Goal: Transaction & Acquisition: Purchase product/service

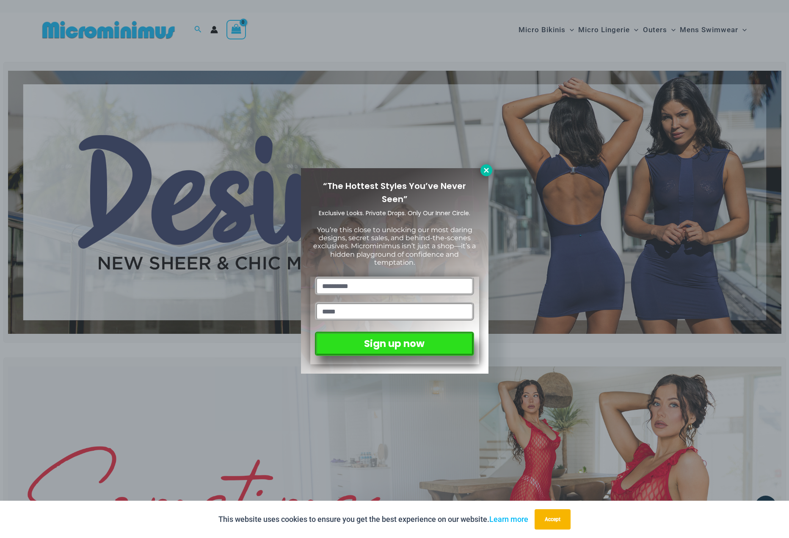
click at [486, 172] on icon at bounding box center [487, 170] width 8 height 8
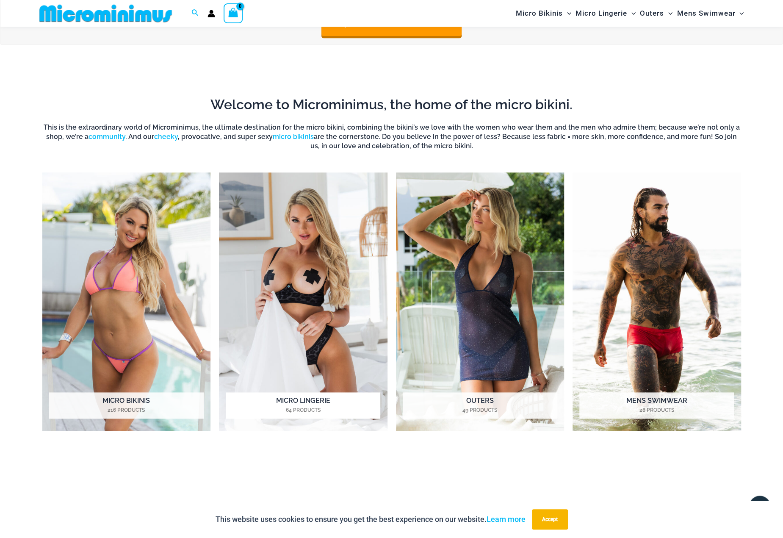
scroll to position [670, 0]
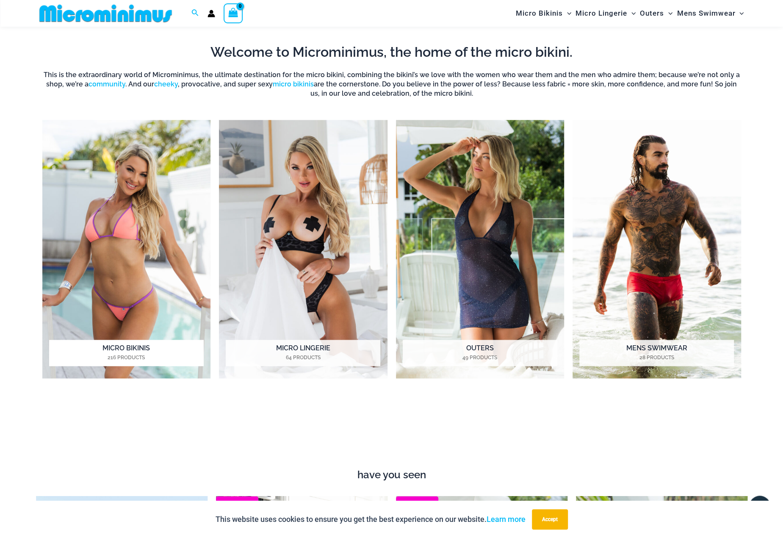
click at [120, 346] on h2 "Micro Bikinis 216 Products" at bounding box center [126, 353] width 155 height 26
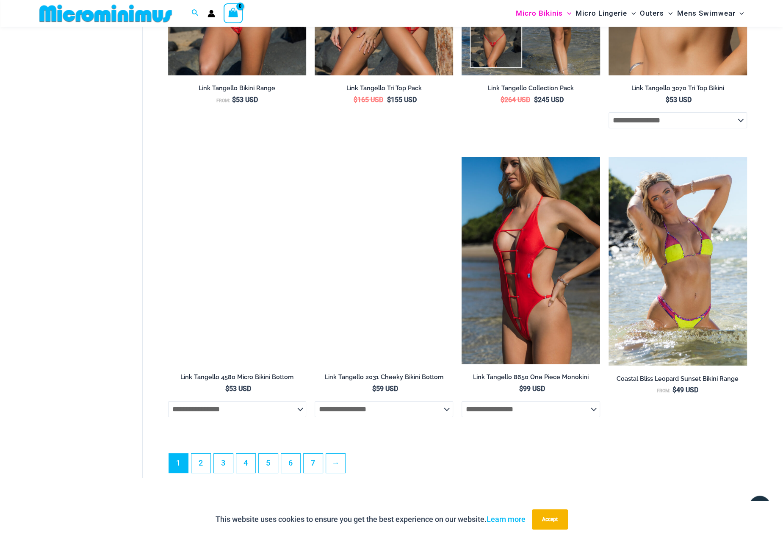
scroll to position [2194, 0]
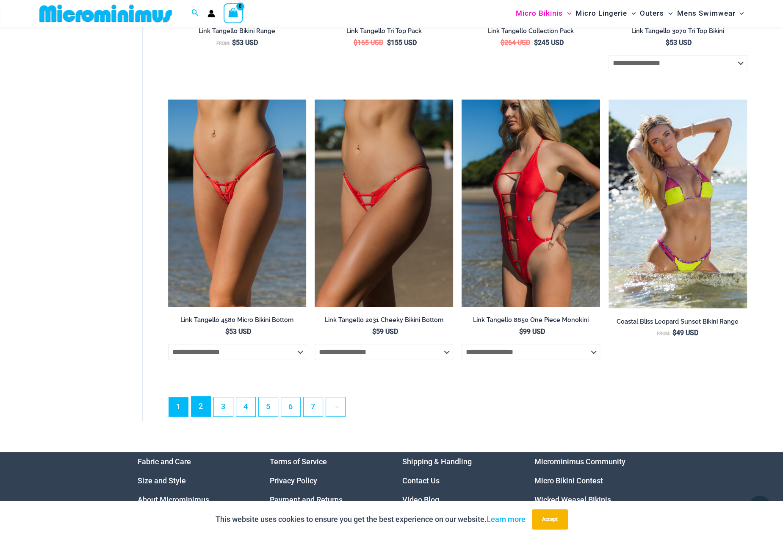
click at [202, 413] on link "2" at bounding box center [200, 406] width 19 height 20
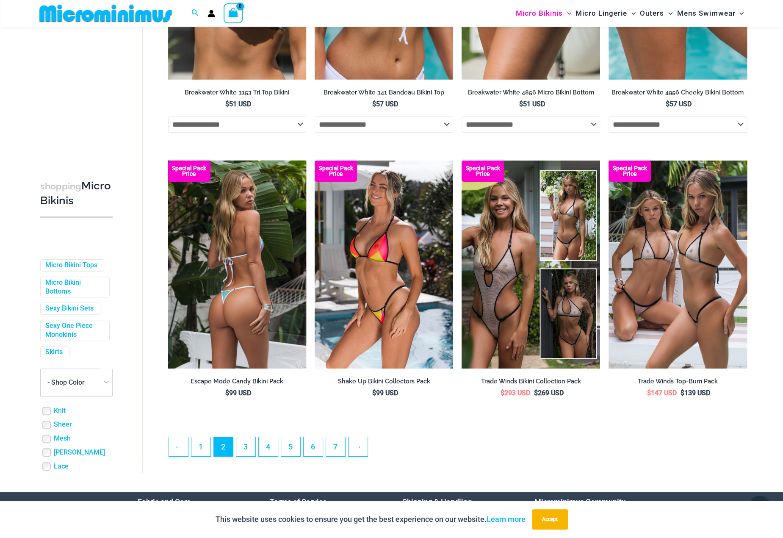
scroll to position [1982, 0]
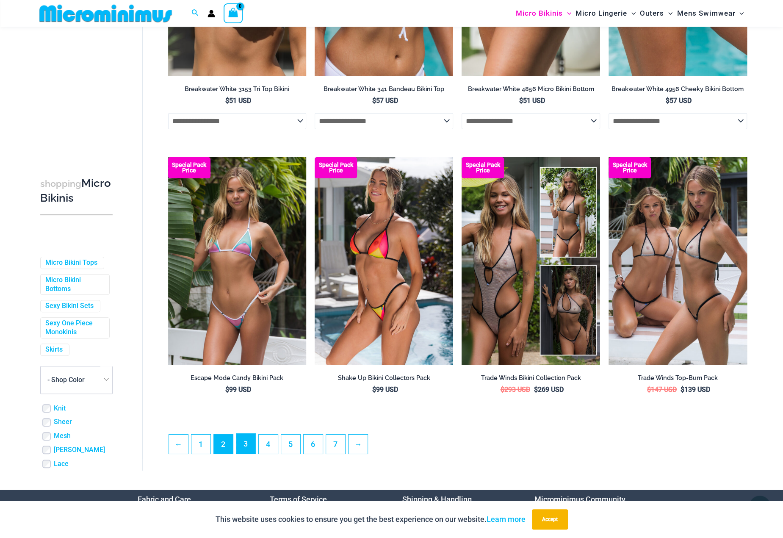
click at [246, 447] on link "3" at bounding box center [245, 443] width 19 height 20
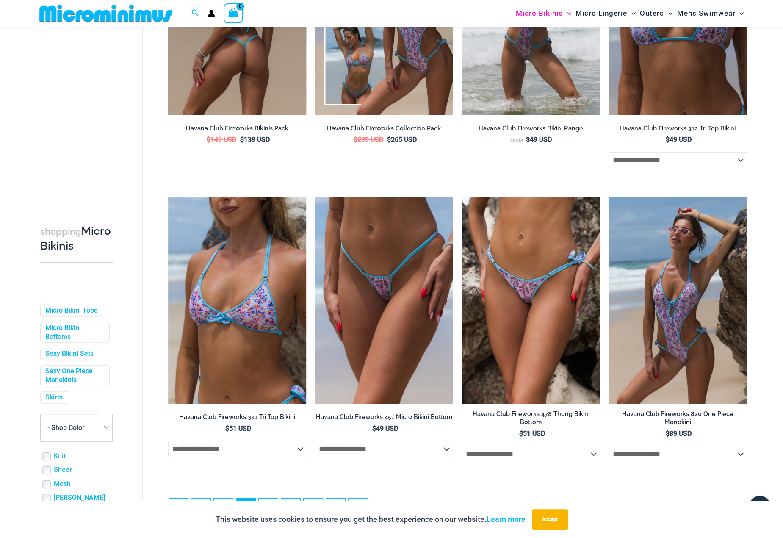
scroll to position [1996, 0]
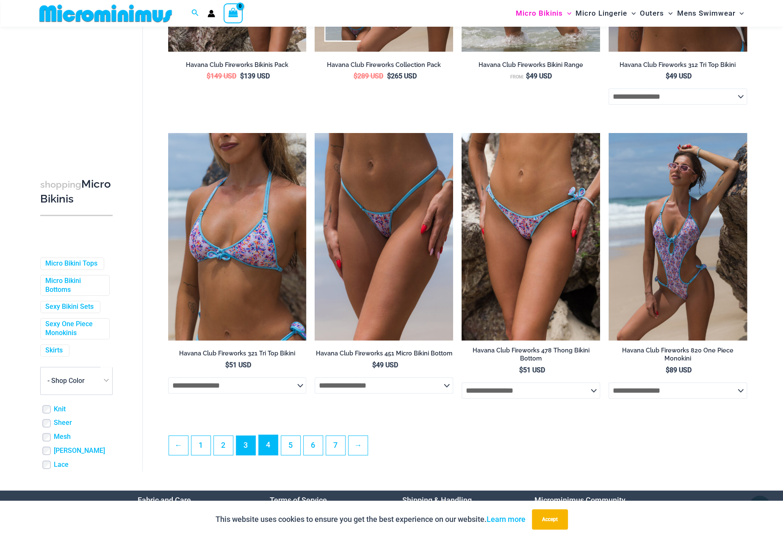
click at [266, 445] on link "4" at bounding box center [268, 445] width 19 height 20
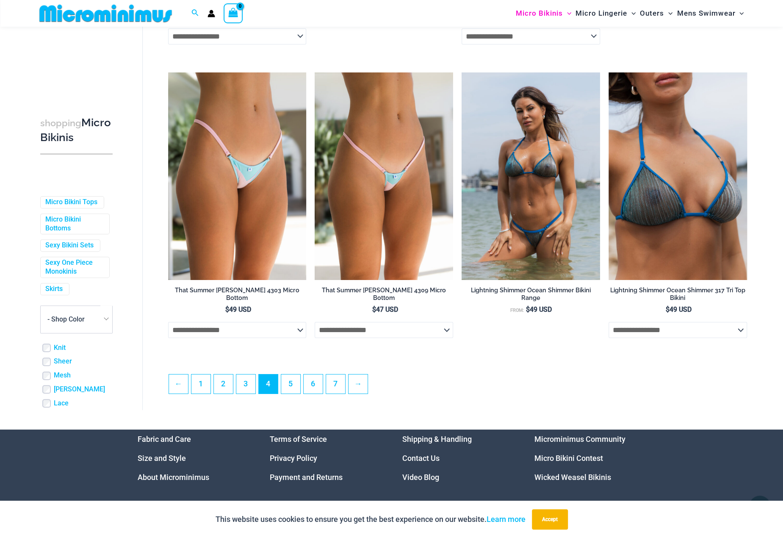
scroll to position [2067, 0]
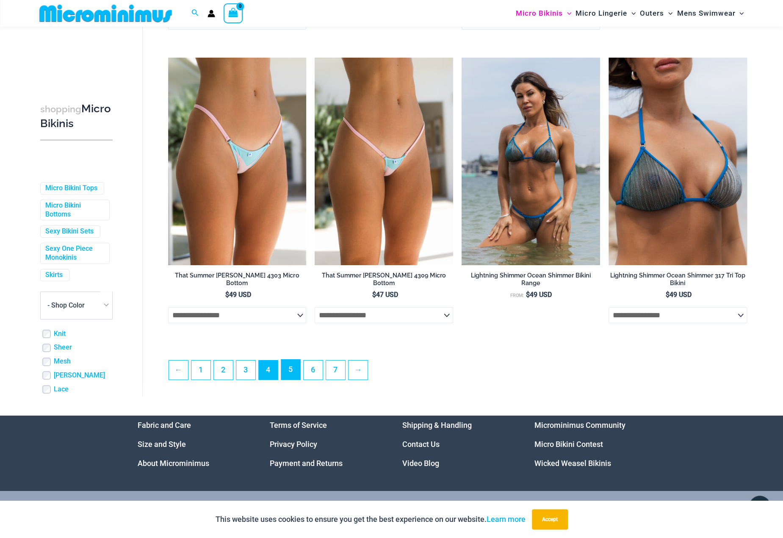
click at [289, 378] on link "5" at bounding box center [290, 369] width 19 height 20
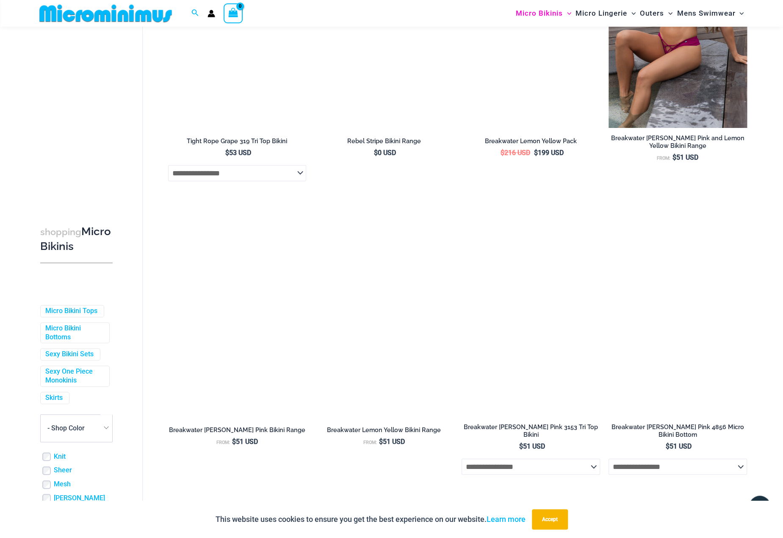
scroll to position [1378, 0]
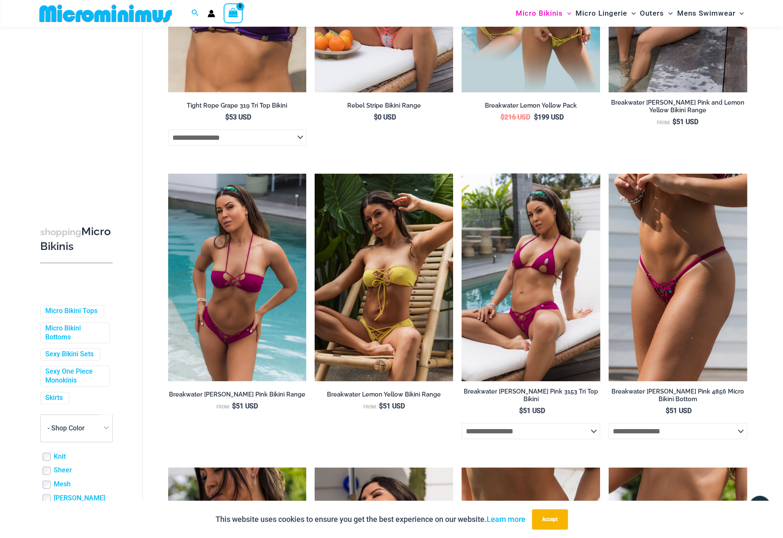
click at [541, 309] on img at bounding box center [530, 277] width 138 height 207
click at [538, 264] on img at bounding box center [530, 277] width 138 height 207
click at [541, 277] on img at bounding box center [530, 277] width 138 height 207
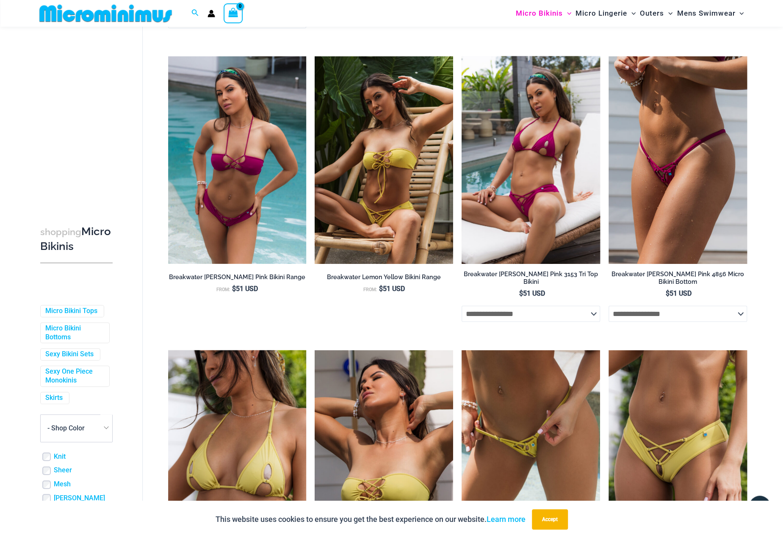
scroll to position [1548, 0]
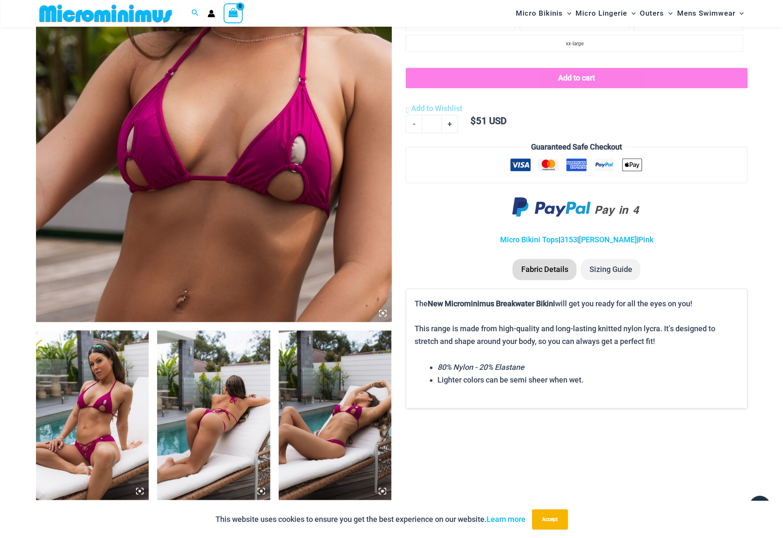
scroll to position [331, 0]
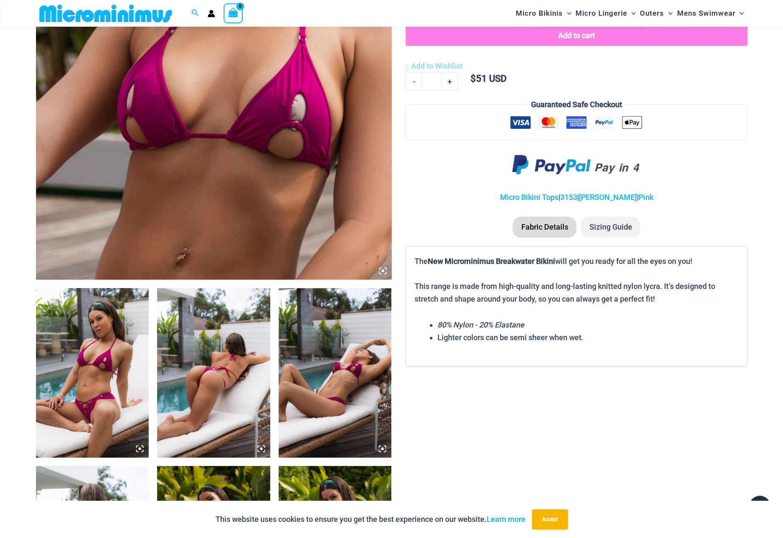
click at [215, 389] on img at bounding box center [213, 372] width 113 height 169
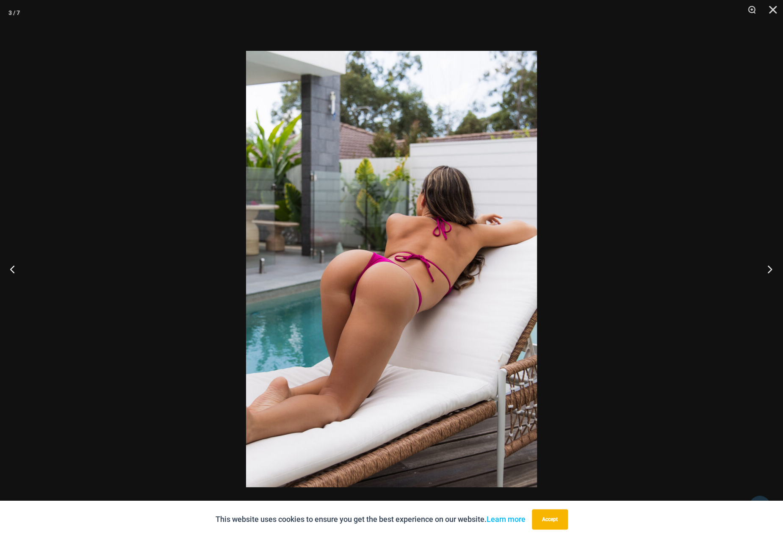
click at [766, 268] on button "Next" at bounding box center [767, 269] width 32 height 42
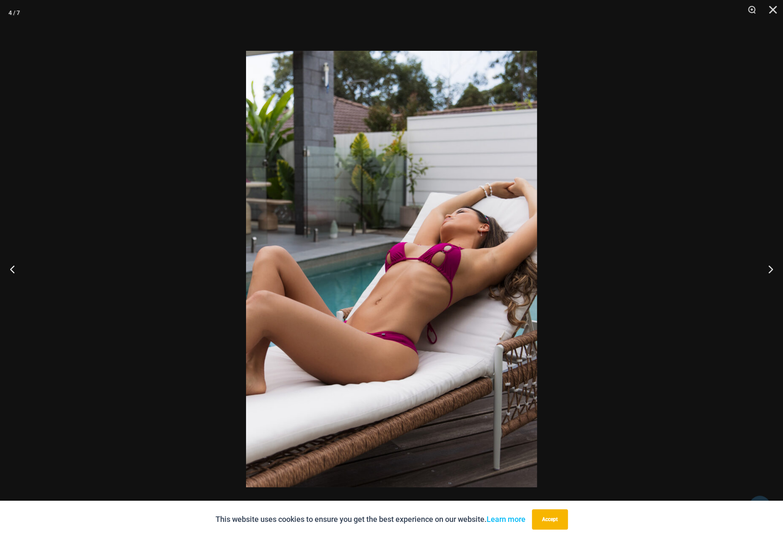
click at [449, 254] on img at bounding box center [391, 269] width 291 height 436
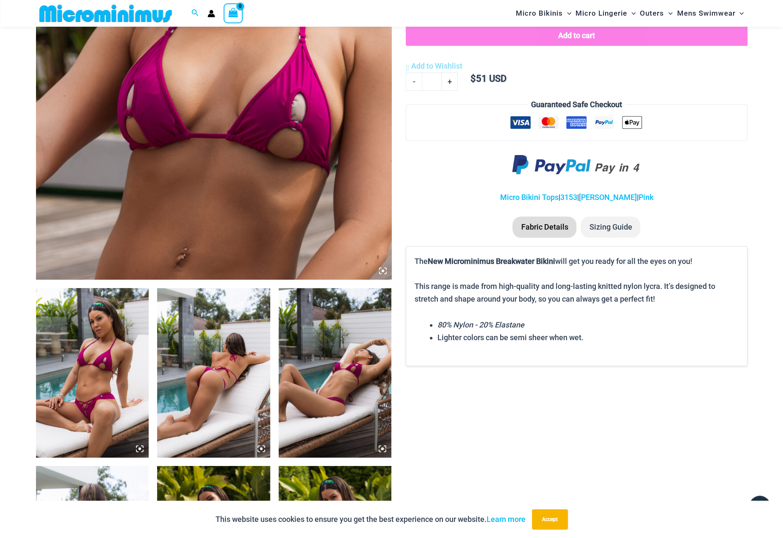
click at [265, 94] on img at bounding box center [214, 12] width 356 height 533
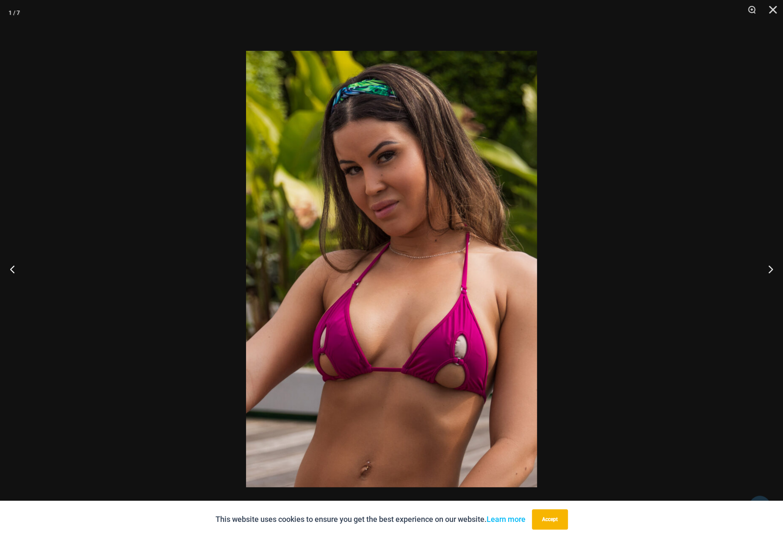
click at [452, 345] on img at bounding box center [391, 269] width 291 height 436
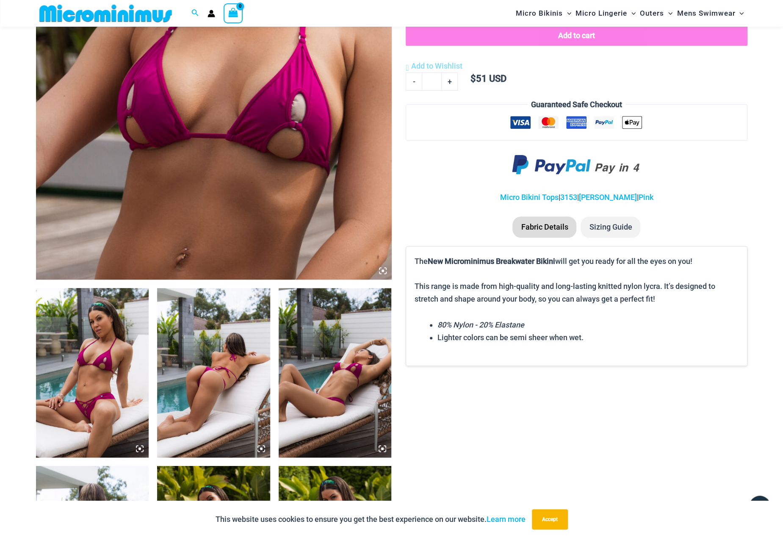
click at [271, 133] on img at bounding box center [214, 12] width 356 height 533
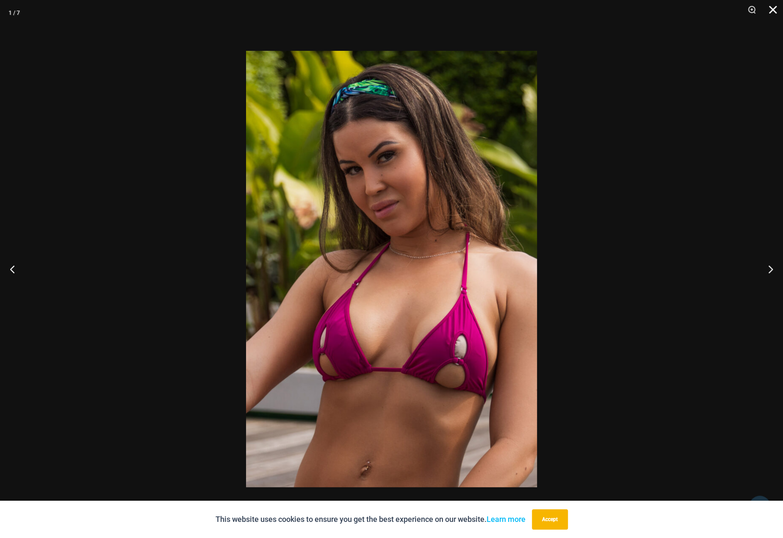
click at [770, 10] on button "Close" at bounding box center [769, 12] width 21 height 25
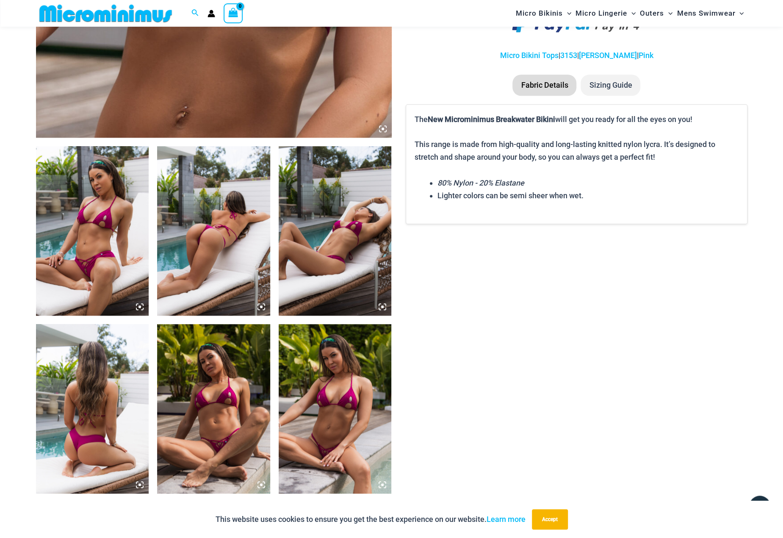
scroll to position [585, 0]
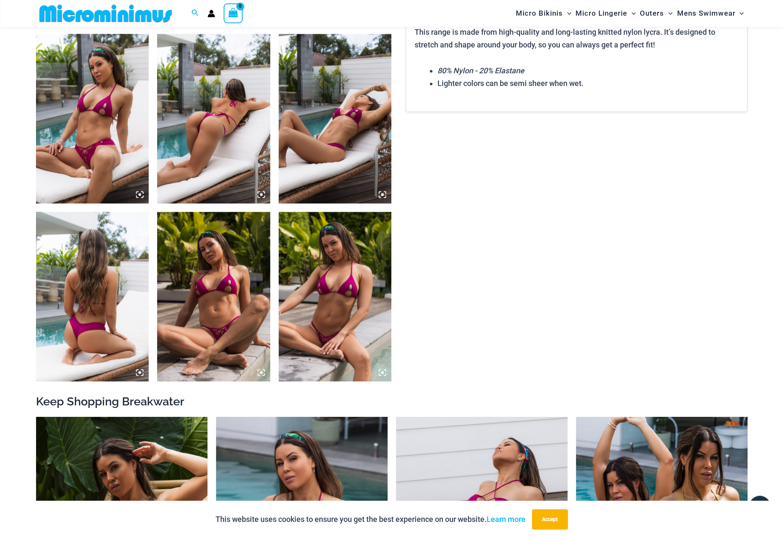
click at [348, 299] on img at bounding box center [335, 296] width 113 height 169
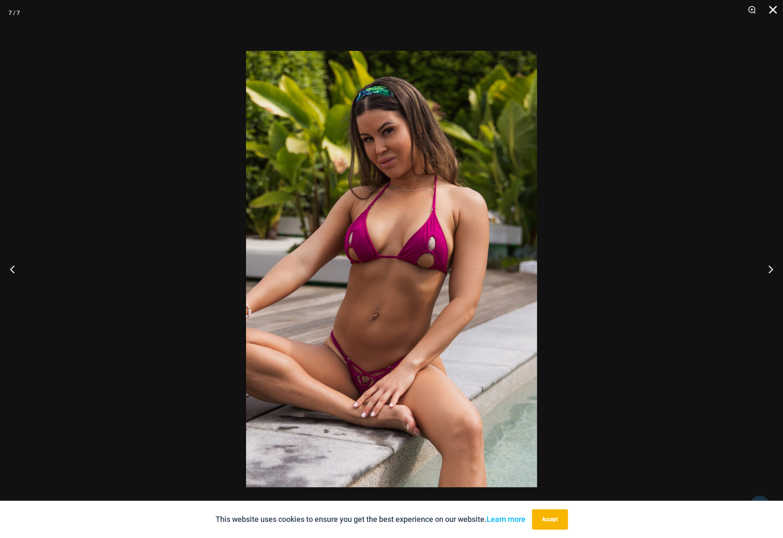
click at [770, 13] on button "Close" at bounding box center [769, 12] width 21 height 25
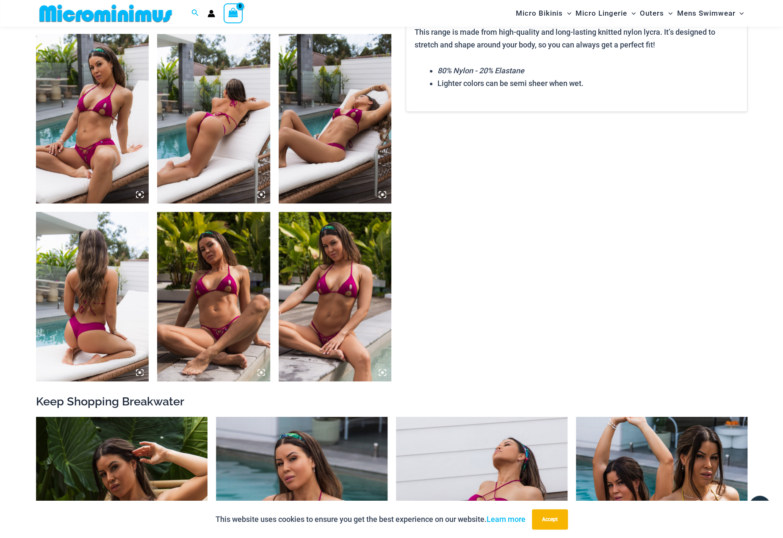
scroll to position [839, 0]
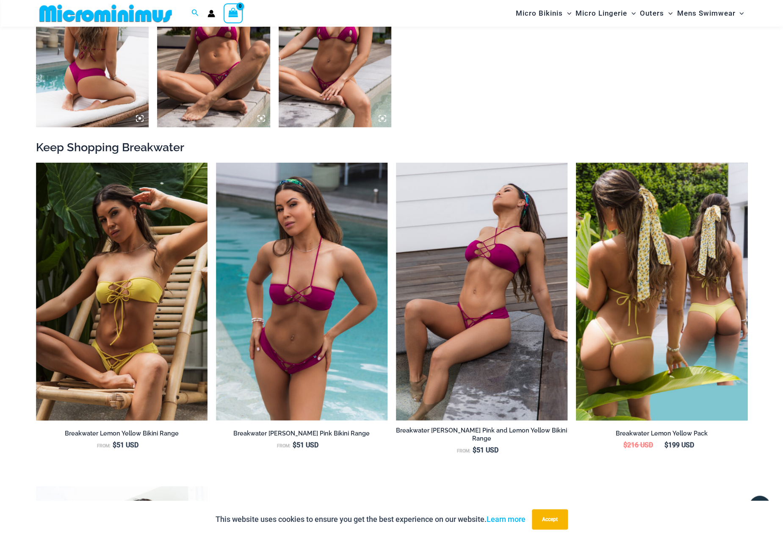
click at [676, 304] on img at bounding box center [661, 291] width 171 height 257
